Goal: Check status

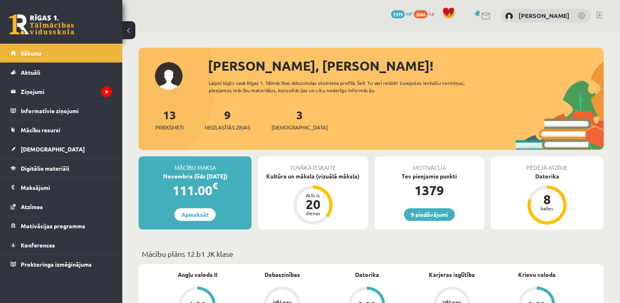
scroll to position [693, 0]
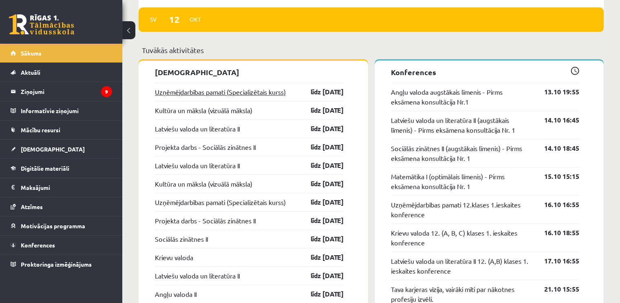
click at [278, 92] on link "Uzņēmējdarbības pamati (Specializētais kurss)" at bounding box center [220, 92] width 131 height 10
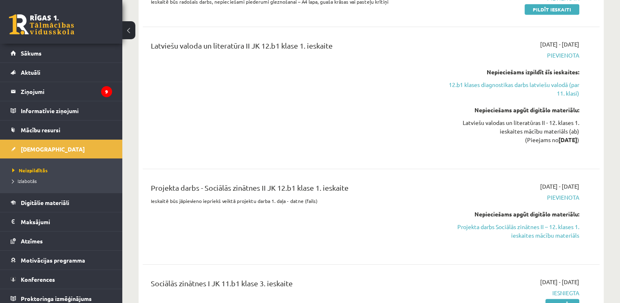
scroll to position [756, 0]
click at [538, 81] on link "12.b1 klases diagnostikas darbs latviešu valodā (par 11. klasi)" at bounding box center [512, 89] width 135 height 17
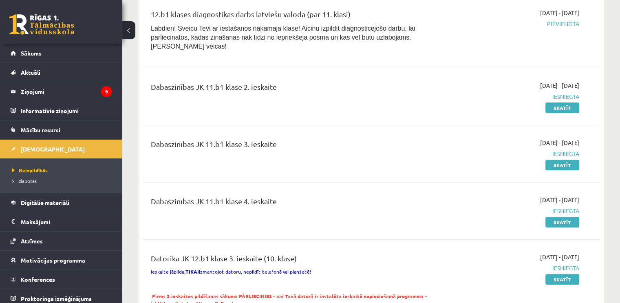
click at [467, 92] on span "Iesniegta" at bounding box center [512, 96] width 135 height 9
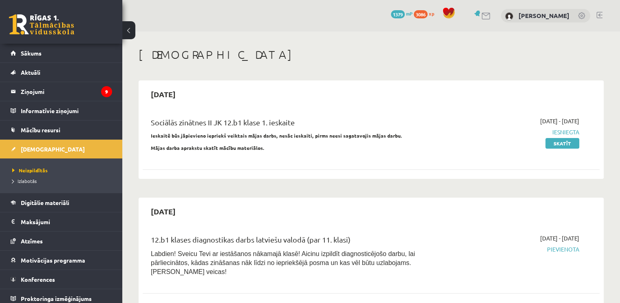
scroll to position [0, 0]
click at [54, 50] on link "Sākums" at bounding box center [62, 53] width 102 height 19
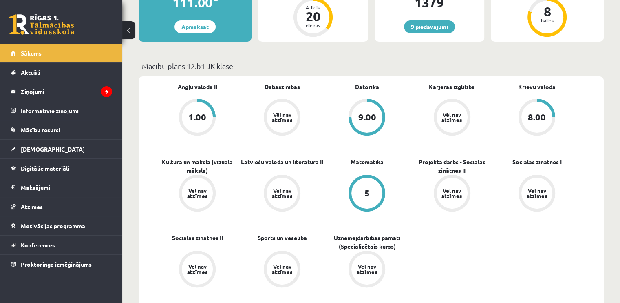
scroll to position [188, 0]
click at [365, 193] on div "5" at bounding box center [367, 192] width 5 height 9
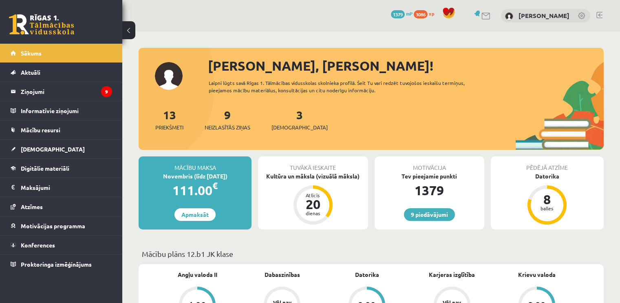
scroll to position [185, 0]
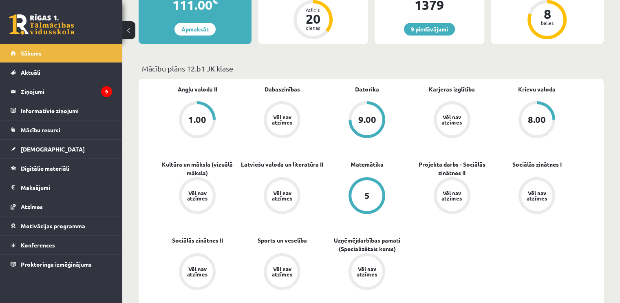
click at [357, 109] on div "9.00" at bounding box center [367, 119] width 31 height 31
click at [370, 122] on div "9.00" at bounding box center [367, 119] width 18 height 9
click at [33, 155] on link "[DEMOGRAPHIC_DATA]" at bounding box center [62, 148] width 102 height 19
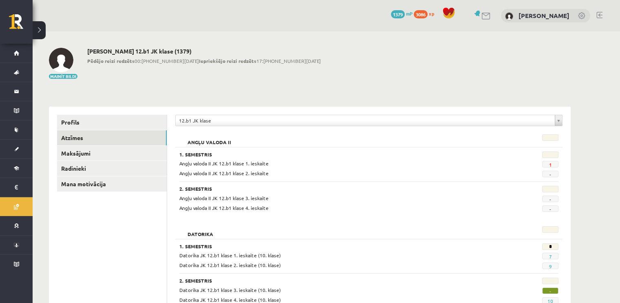
scroll to position [70, 0]
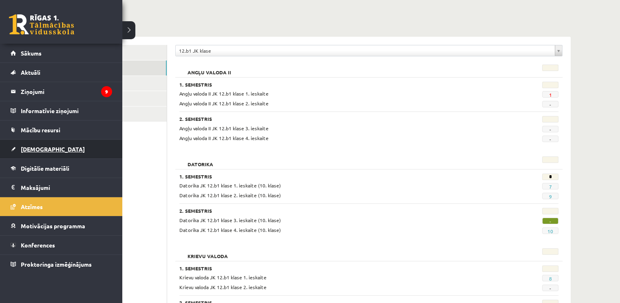
click at [28, 149] on span "[DEMOGRAPHIC_DATA]" at bounding box center [53, 148] width 64 height 7
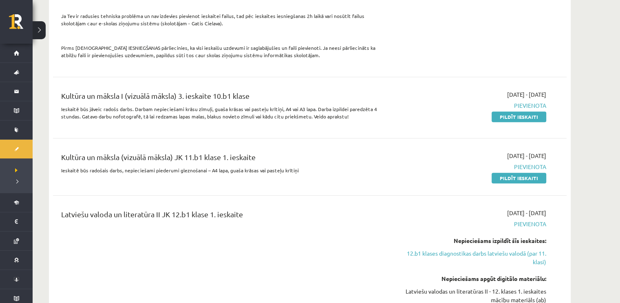
scroll to position [564, 0]
